Goal: Task Accomplishment & Management: Use online tool/utility

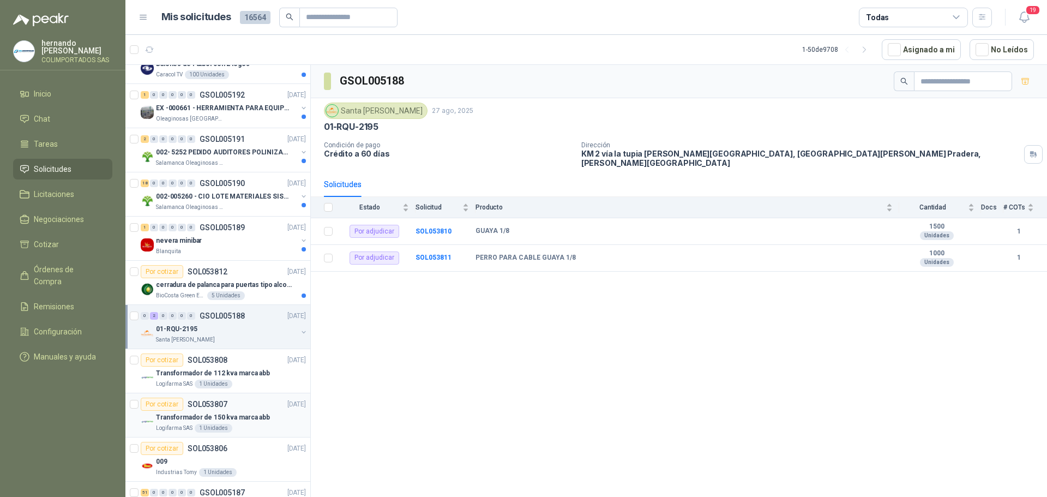
scroll to position [109, 0]
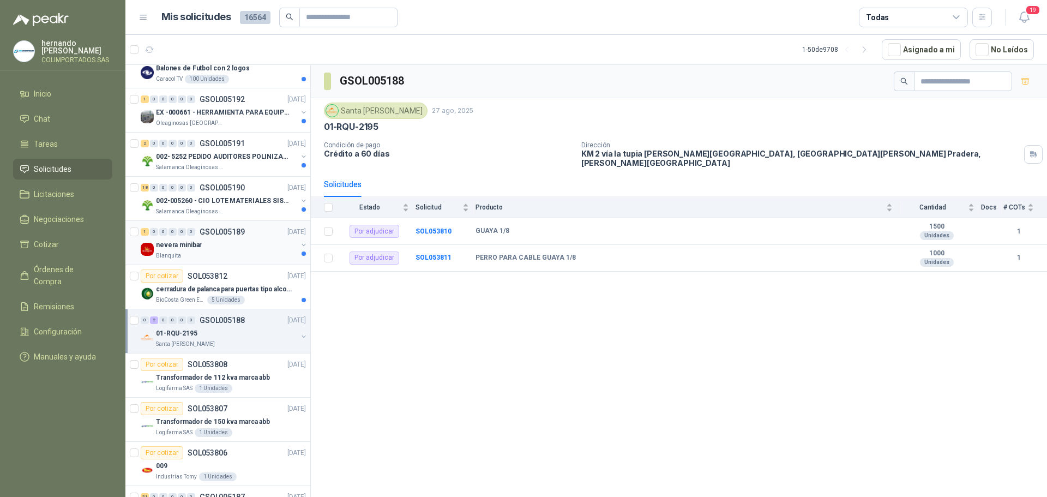
click at [246, 254] on div "Blanquita" at bounding box center [226, 255] width 141 height 9
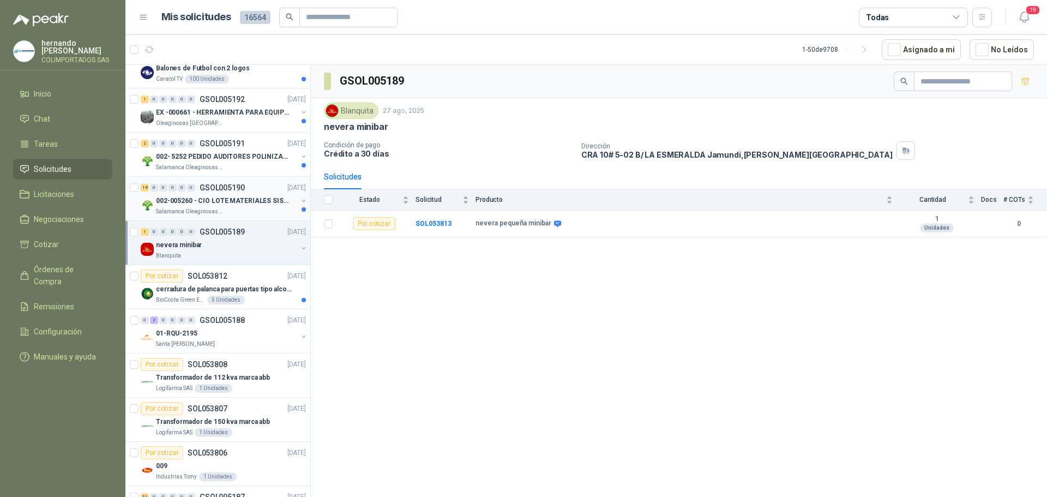
click at [253, 211] on div "Salamanca Oleaginosas SAS" at bounding box center [226, 211] width 141 height 9
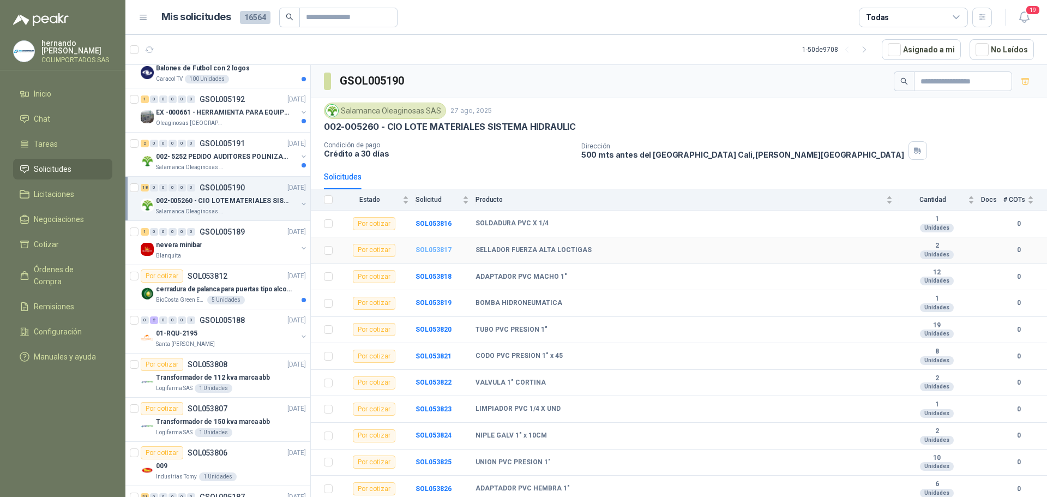
click at [430, 250] on b "SOL053817" at bounding box center [433, 250] width 36 height 8
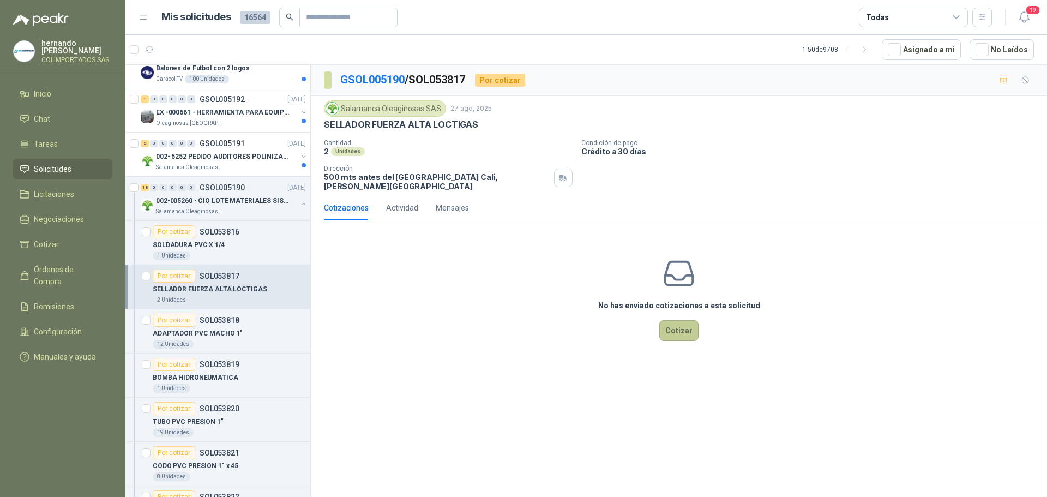
click at [683, 320] on button "Cotizar" at bounding box center [678, 330] width 39 height 21
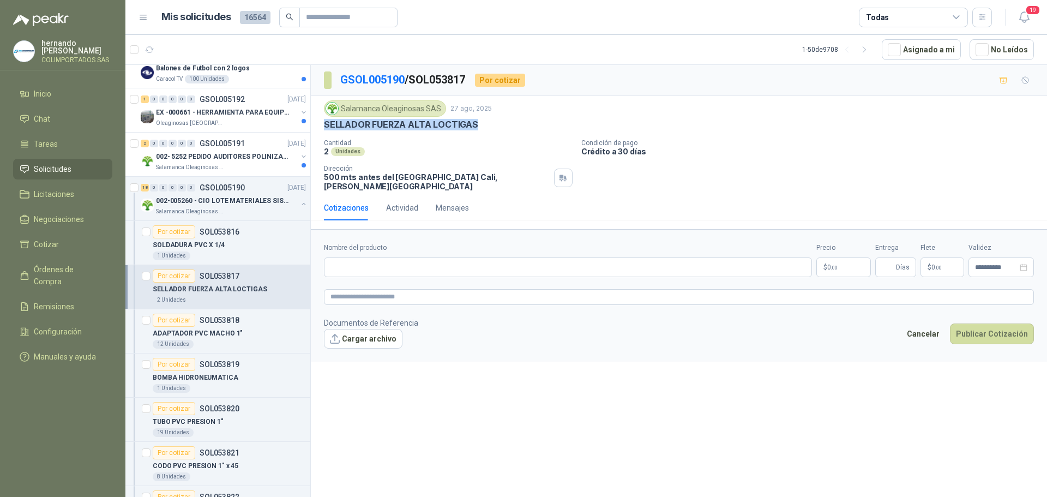
drag, startPoint x: 478, startPoint y: 123, endPoint x: 322, endPoint y: 123, distance: 156.5
click at [322, 123] on div "Salamanca Oleaginosas SAS 27 ago, 2025 SELLADOR FUERZA ALTA LOCTIGAS Cantidad 2…" at bounding box center [679, 145] width 736 height 99
copy p "SELLADOR FUERZA ALTA LOCTIGAS"
click at [378, 257] on input "Nombre del producto" at bounding box center [568, 267] width 488 height 20
paste input "**********"
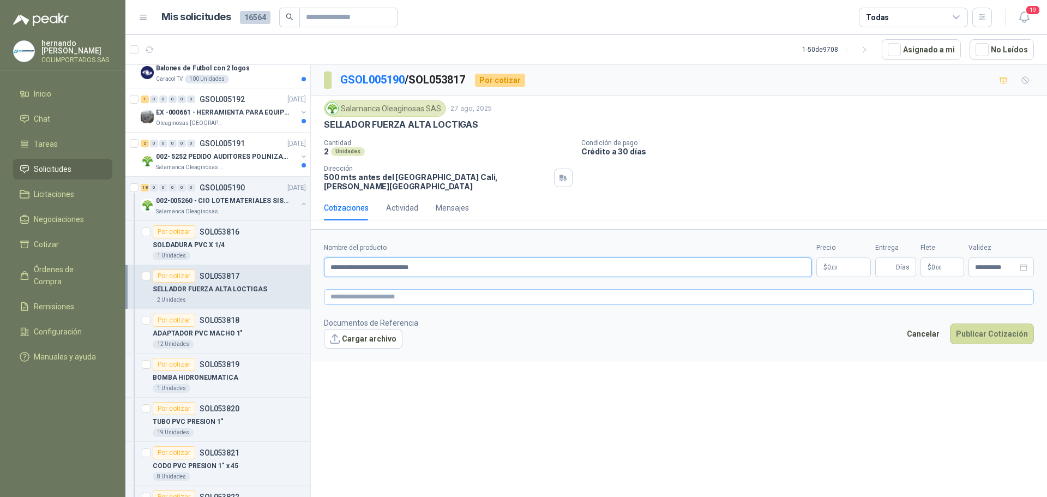
type input "**********"
click at [400, 291] on textarea at bounding box center [679, 297] width 710 height 16
paste textarea "**********"
type textarea "**********"
click at [833, 264] on span ",00" at bounding box center [834, 267] width 7 height 6
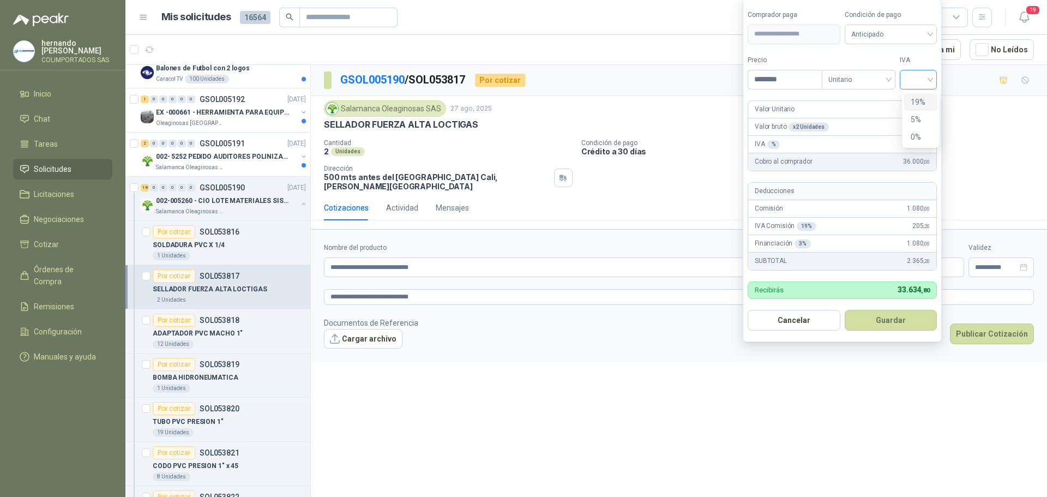
click at [933, 77] on div at bounding box center [917, 80] width 37 height 20
type input "********"
click at [919, 102] on div "19%" at bounding box center [920, 102] width 20 height 12
click at [933, 31] on div "Anticipado" at bounding box center [893, 35] width 94 height 20
click at [899, 71] on div "Crédito a 30 días" at bounding box center [892, 74] width 76 height 12
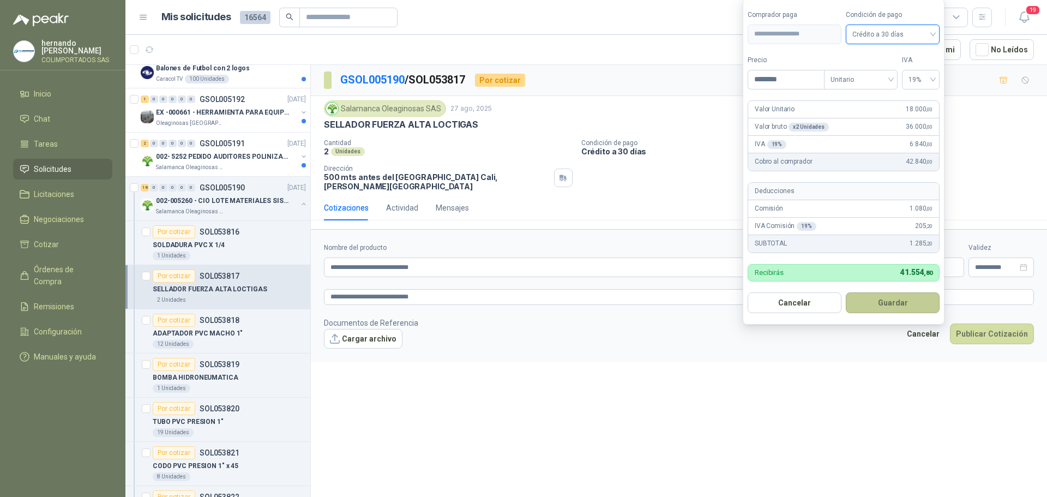
click at [889, 304] on button "Guardar" at bounding box center [893, 302] width 94 height 21
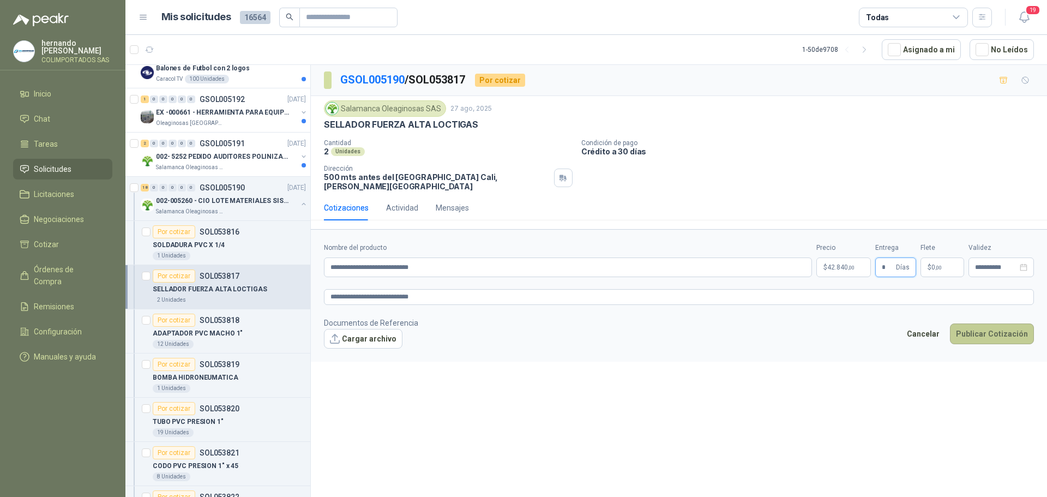
type input "*"
click at [982, 324] on button "Publicar Cotización" at bounding box center [992, 333] width 84 height 21
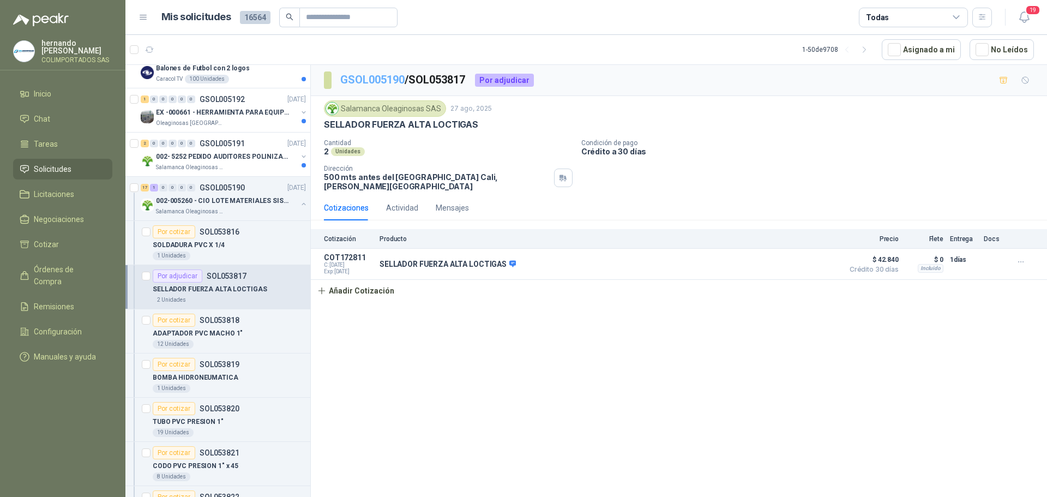
click at [372, 78] on link "GSOL005190" at bounding box center [372, 79] width 64 height 13
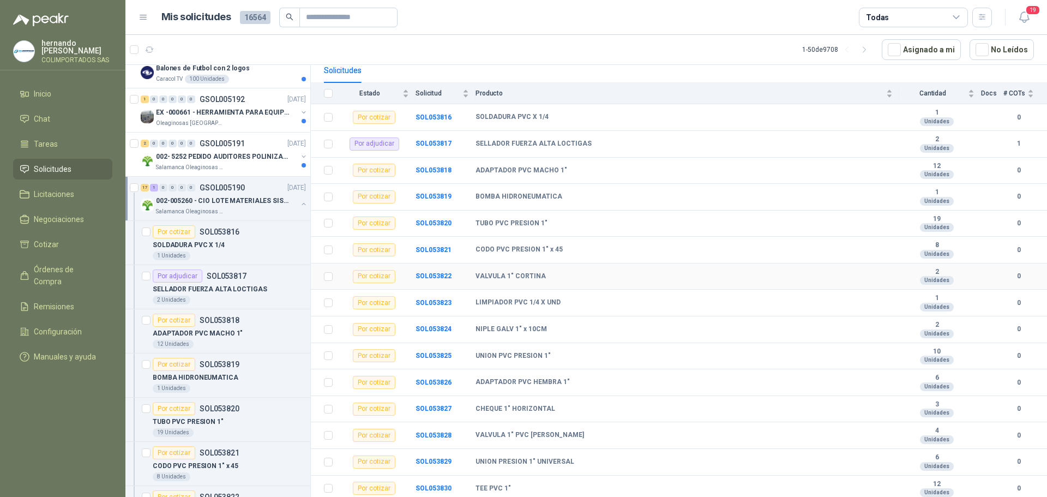
scroll to position [109, 0]
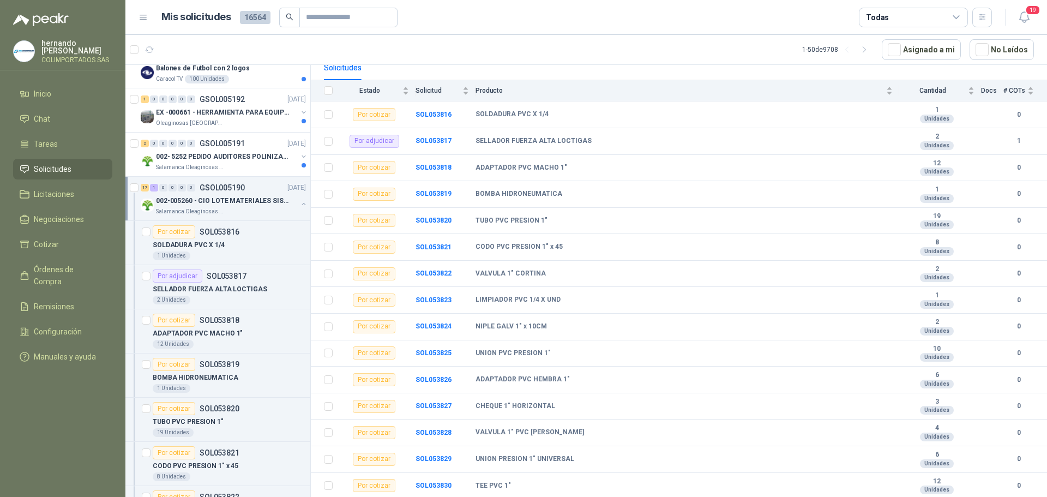
click at [299, 202] on button "button" at bounding box center [303, 204] width 9 height 9
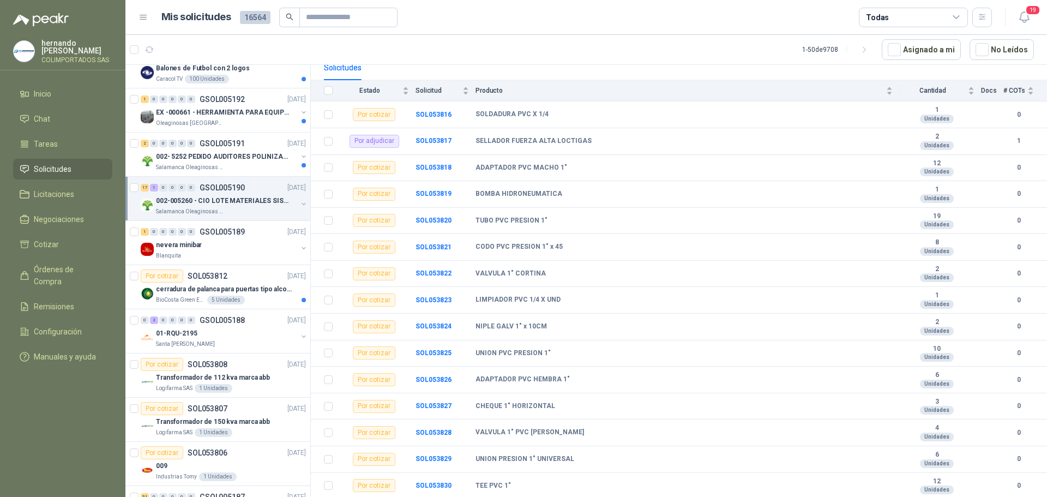
scroll to position [4, 0]
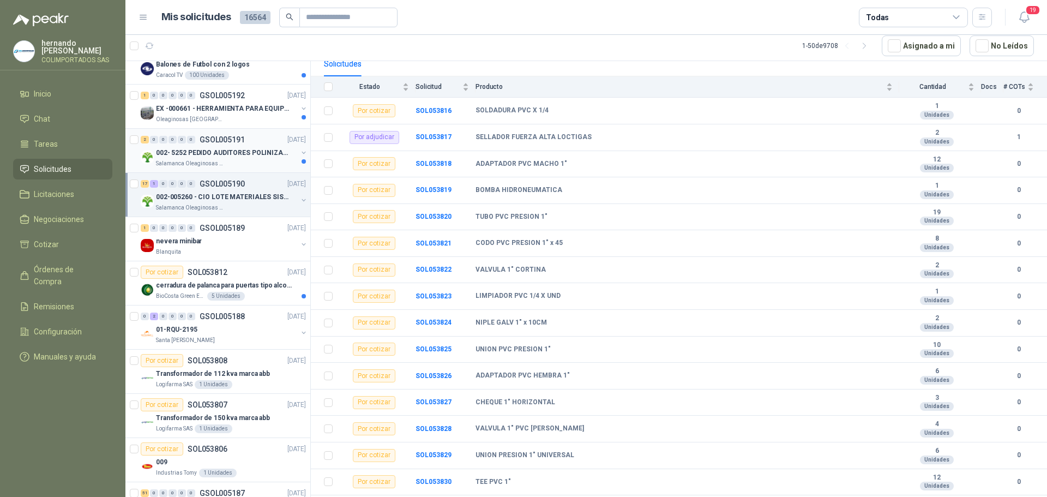
click at [236, 161] on div "Salamanca Oleaginosas SAS" at bounding box center [226, 163] width 141 height 9
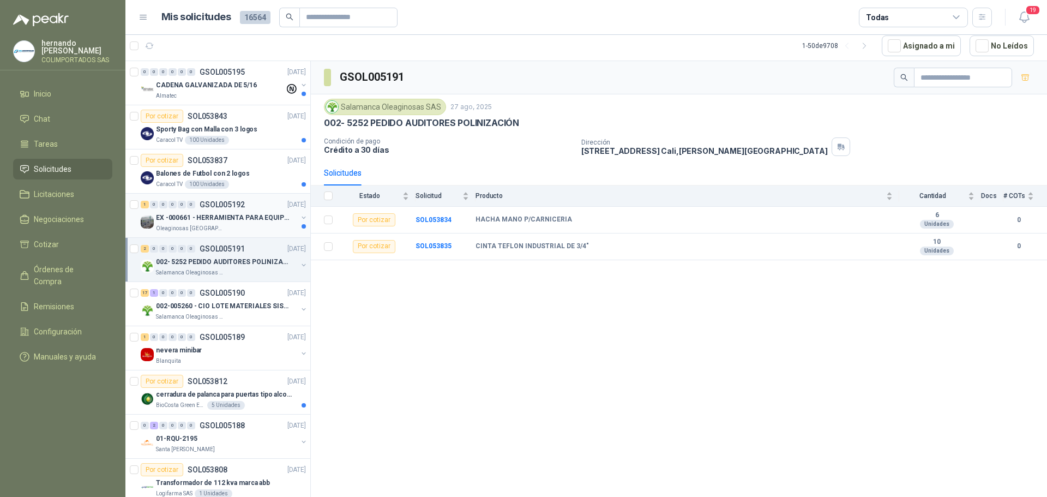
click at [249, 222] on p "EX -000661 - HERRAMIENTA PARA EQUIPO MECANICO PLAN" at bounding box center [224, 218] width 136 height 10
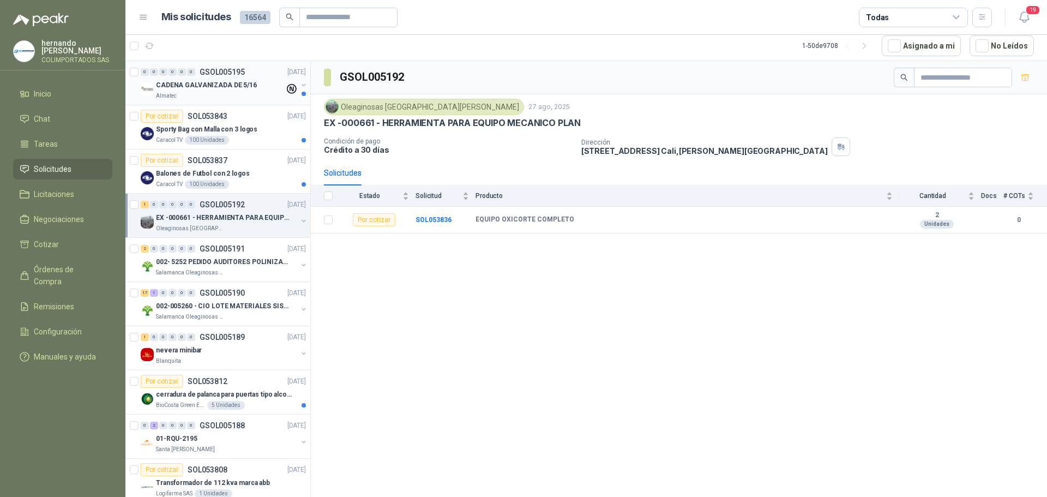
click at [226, 94] on div "Almatec" at bounding box center [220, 96] width 129 height 9
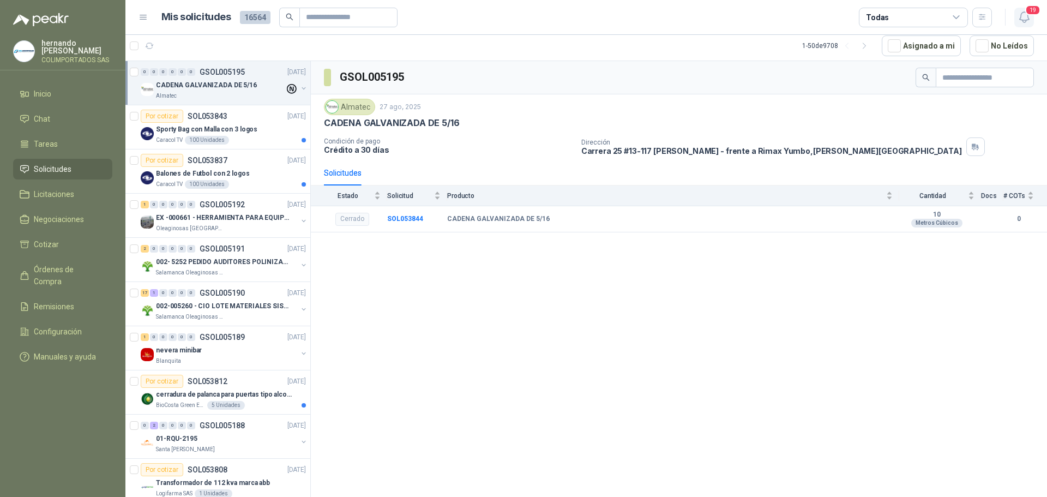
click at [1023, 16] on icon "button" at bounding box center [1024, 17] width 14 height 14
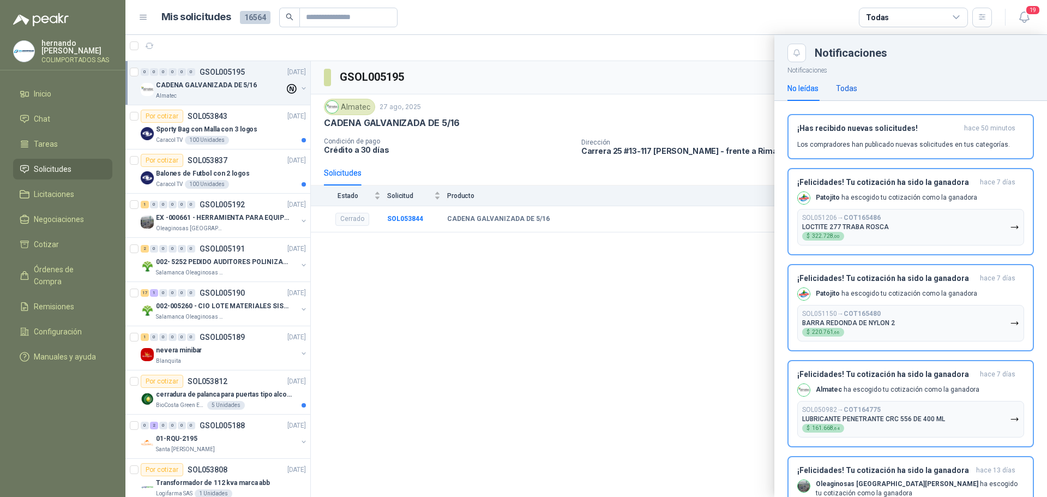
click at [840, 87] on div "Todas" at bounding box center [846, 88] width 21 height 12
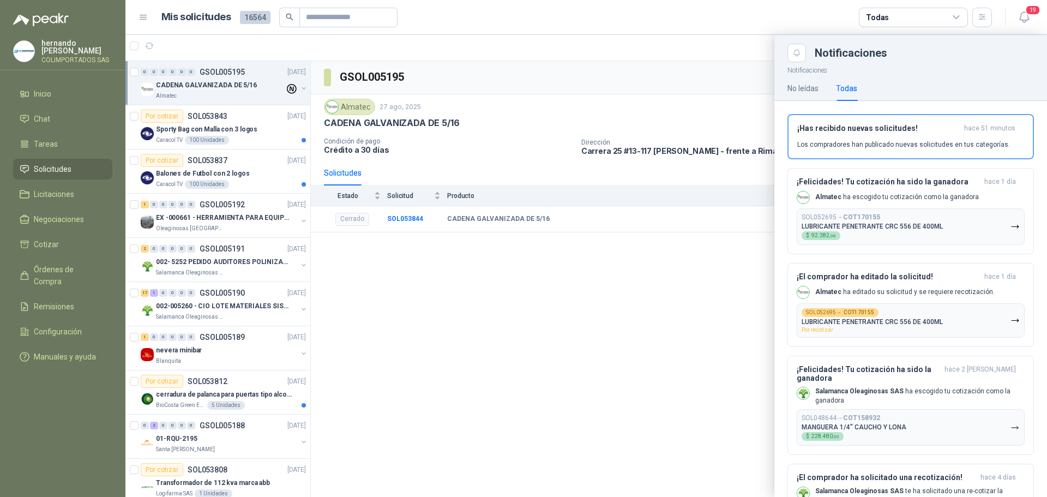
click at [649, 353] on div at bounding box center [585, 266] width 921 height 462
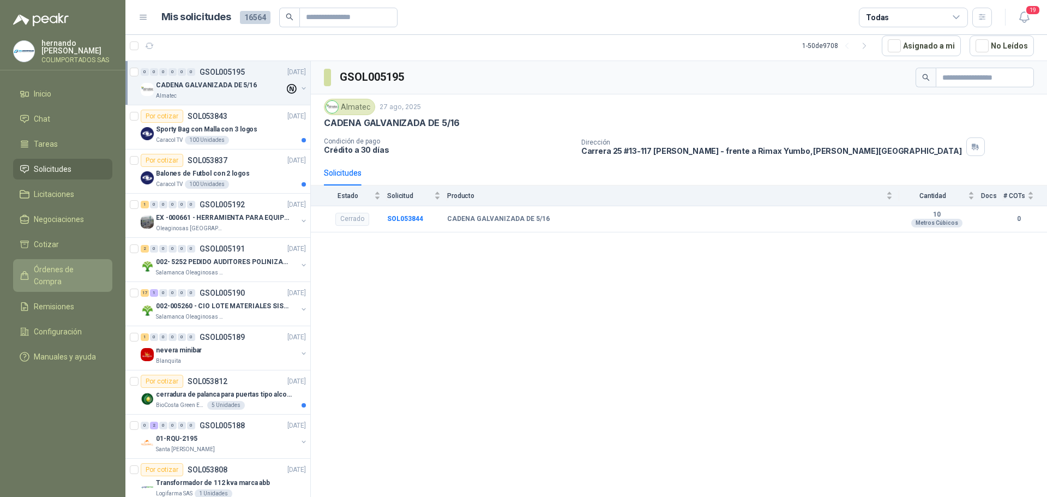
click at [74, 262] on link "Órdenes de Compra" at bounding box center [62, 275] width 99 height 33
